Goal: Information Seeking & Learning: Check status

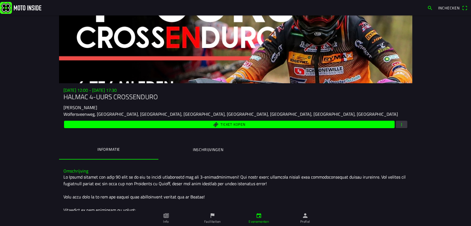
click at [216, 150] on ion-label "Inschrijvingen" at bounding box center [207, 150] width 31 height 6
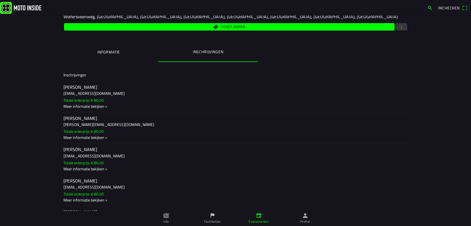
scroll to position [66, 0]
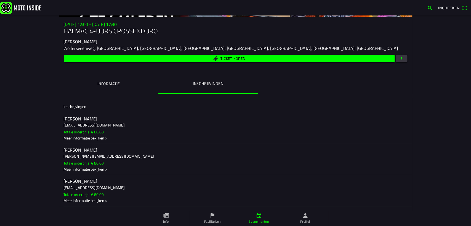
click at [79, 123] on h3 "[EMAIL_ADDRESS][DOMAIN_NAME]" at bounding box center [235, 125] width 344 height 6
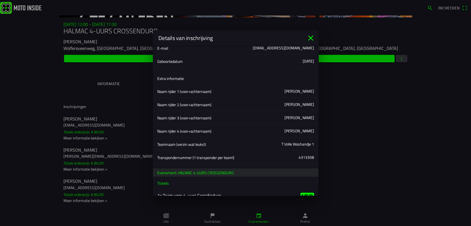
scroll to position [55, 0]
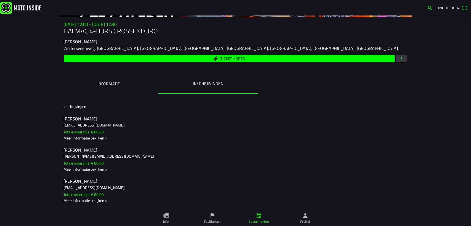
click at [88, 155] on ion-backdrop at bounding box center [235, 113] width 471 height 226
click at [88, 155] on h3 "[PERSON_NAME][EMAIL_ADDRESS][DOMAIN_NAME]" at bounding box center [235, 157] width 344 height 6
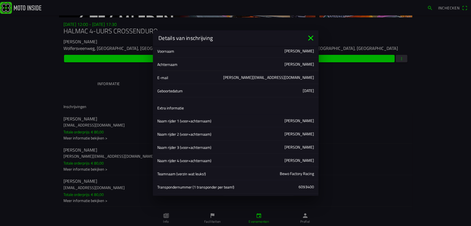
scroll to position [31, 0]
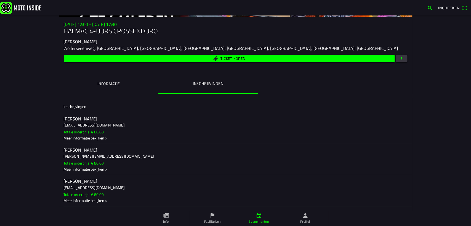
click at [90, 186] on ion-backdrop at bounding box center [235, 113] width 471 height 226
click at [90, 186] on h3 "[EMAIL_ADDRESS][DOMAIN_NAME]" at bounding box center [235, 188] width 344 height 6
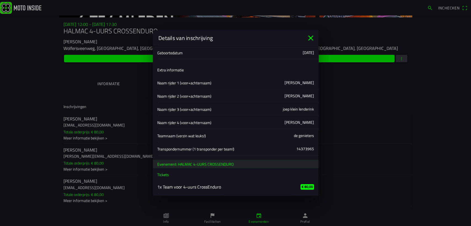
scroll to position [24, 0]
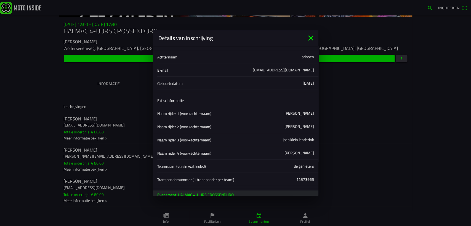
click at [313, 40] on icon "close" at bounding box center [310, 38] width 9 height 9
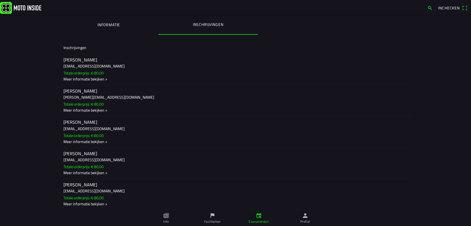
scroll to position [127, 0]
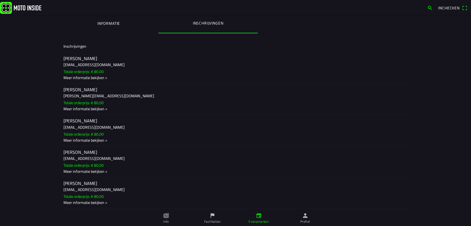
click at [88, 158] on h3 "[EMAIL_ADDRESS][DOMAIN_NAME]" at bounding box center [235, 159] width 344 height 6
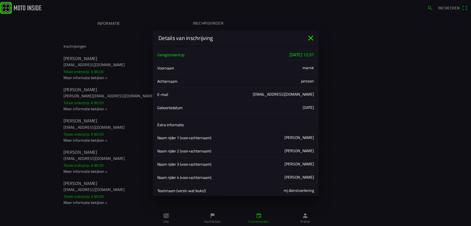
scroll to position [31, 0]
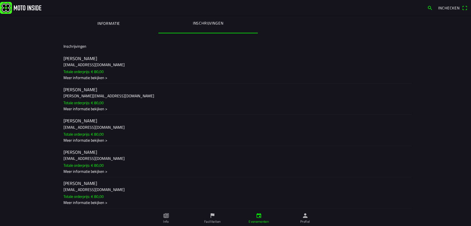
click at [91, 190] on ion-backdrop at bounding box center [235, 113] width 471 height 226
click at [91, 190] on h3 "[EMAIL_ADDRESS][DOMAIN_NAME]" at bounding box center [235, 190] width 344 height 6
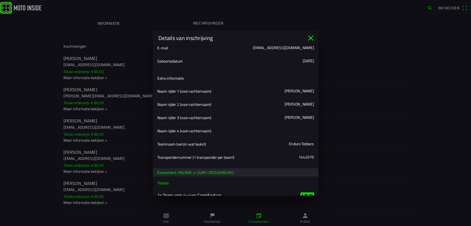
scroll to position [55, 0]
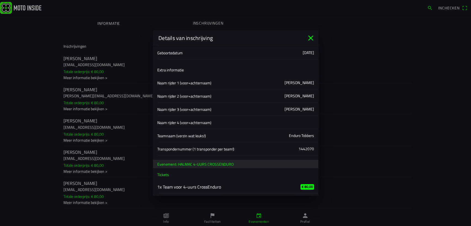
click at [311, 39] on icon "close" at bounding box center [310, 38] width 9 height 9
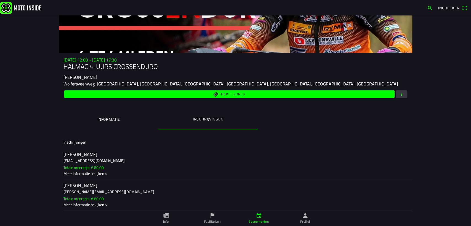
scroll to position [0, 0]
